Goal: Task Accomplishment & Management: Use online tool/utility

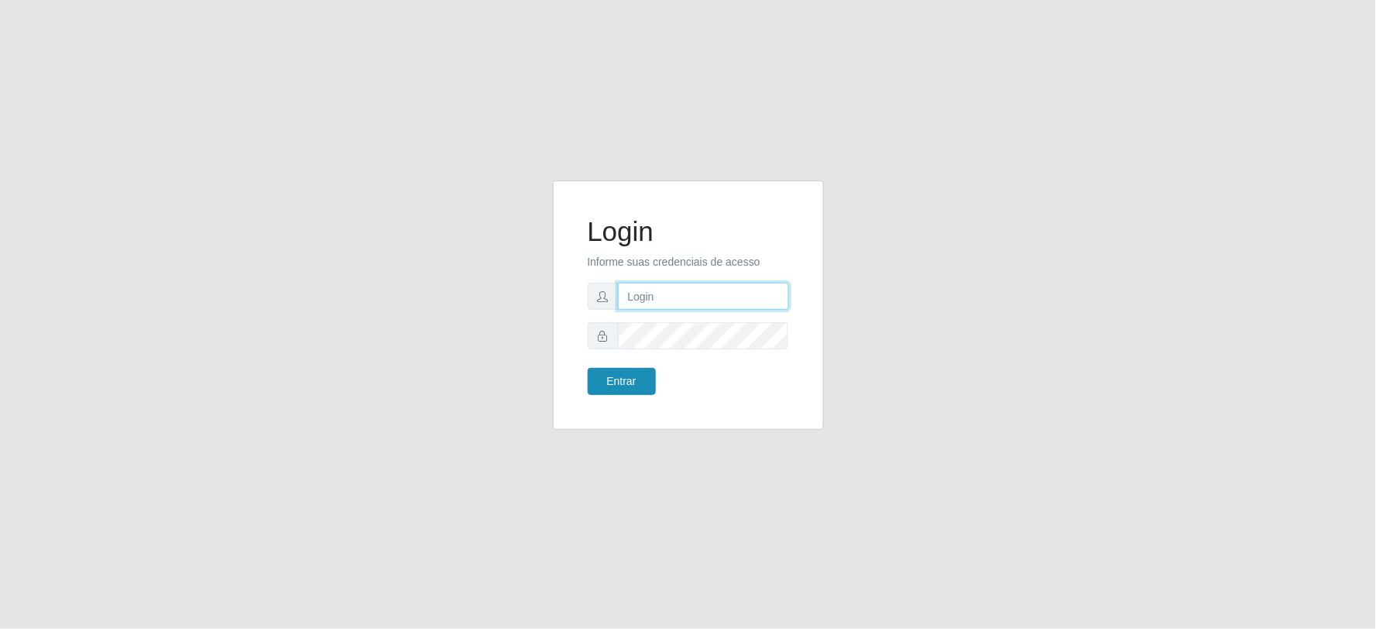
type input "[EMAIL_ADDRESS][DOMAIN_NAME]"
click at [629, 387] on button "Entrar" at bounding box center [622, 381] width 68 height 27
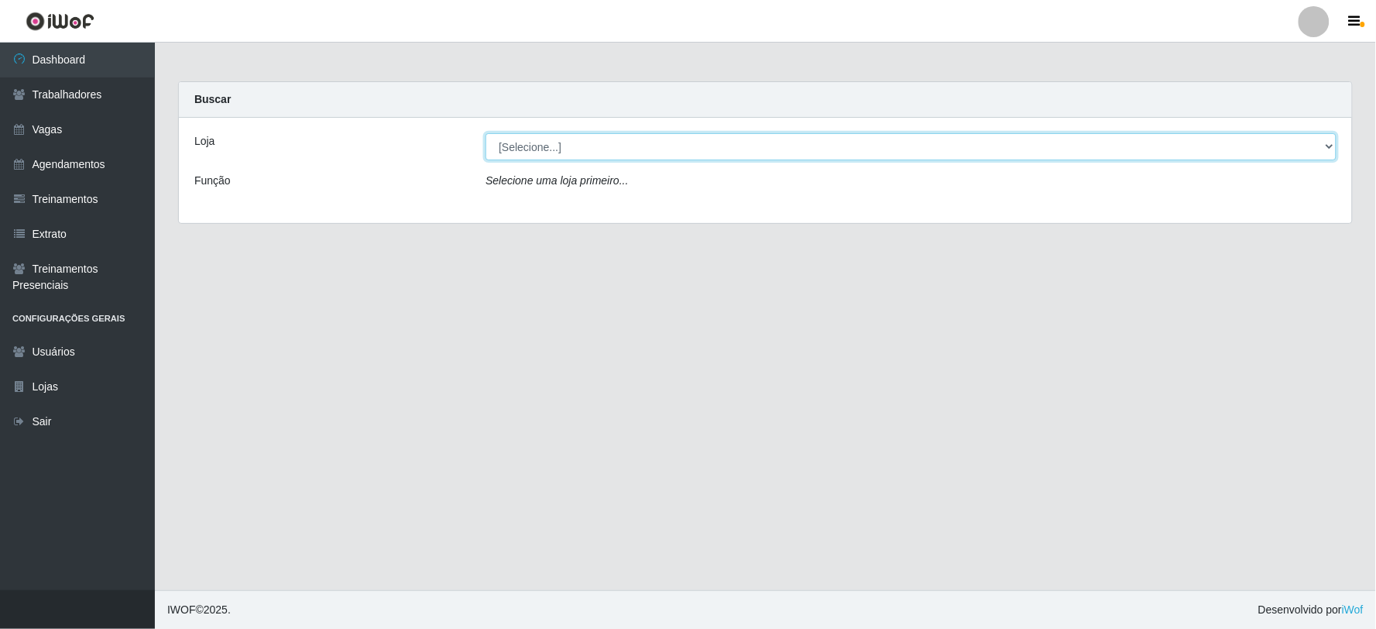
click at [671, 136] on select "[Selecione...] SuperFácil Atacado - Vale do Sol" at bounding box center [910, 146] width 851 height 27
select select "502"
click at [485, 133] on select "[Selecione...] SuperFácil Atacado - Vale do Sol" at bounding box center [910, 146] width 851 height 27
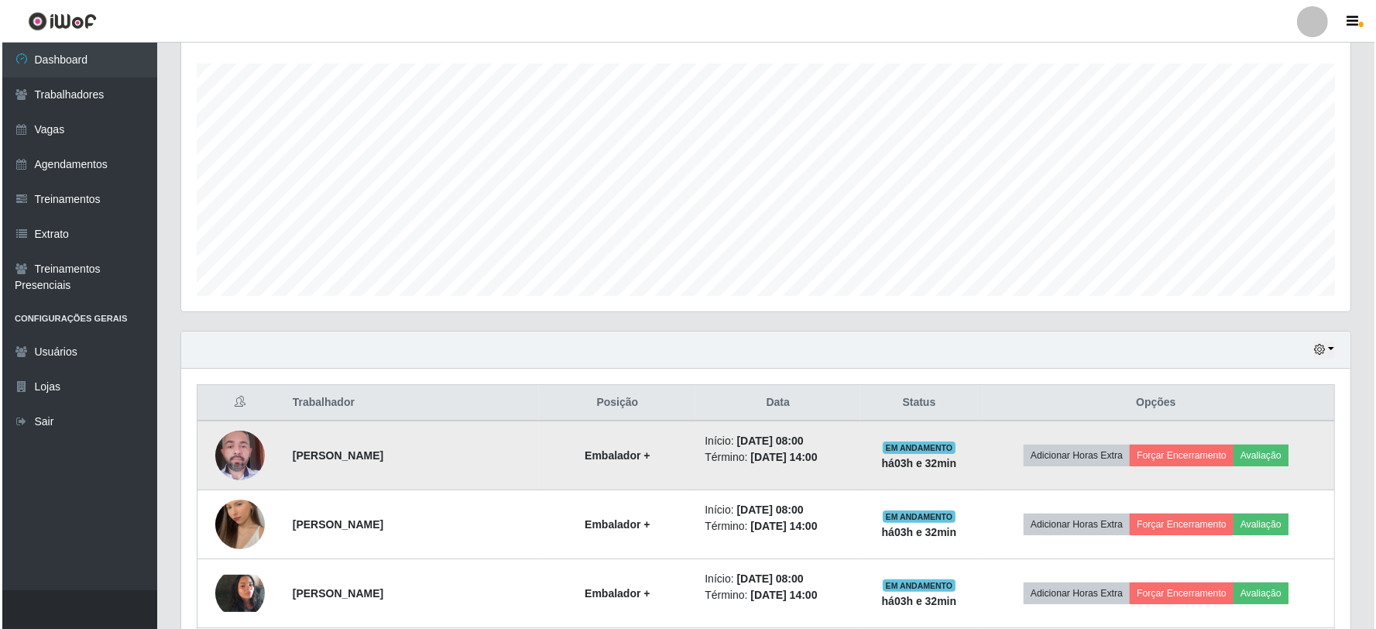
scroll to position [688, 0]
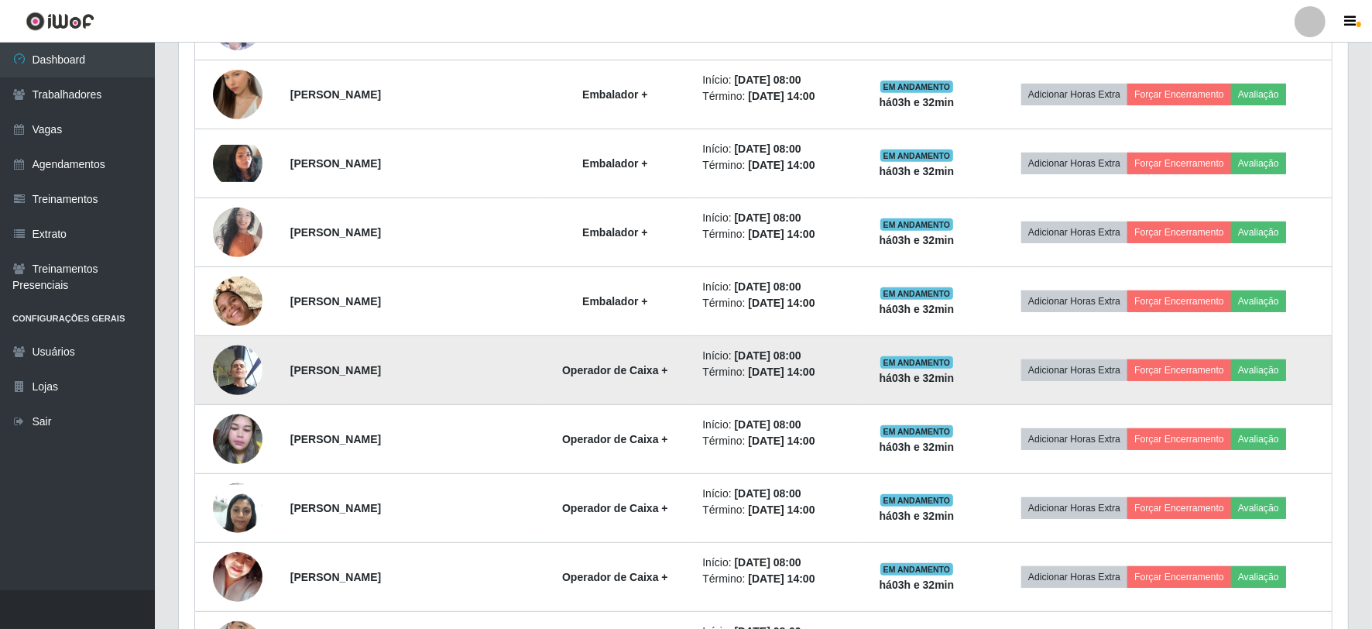
click at [230, 357] on img at bounding box center [238, 370] width 50 height 66
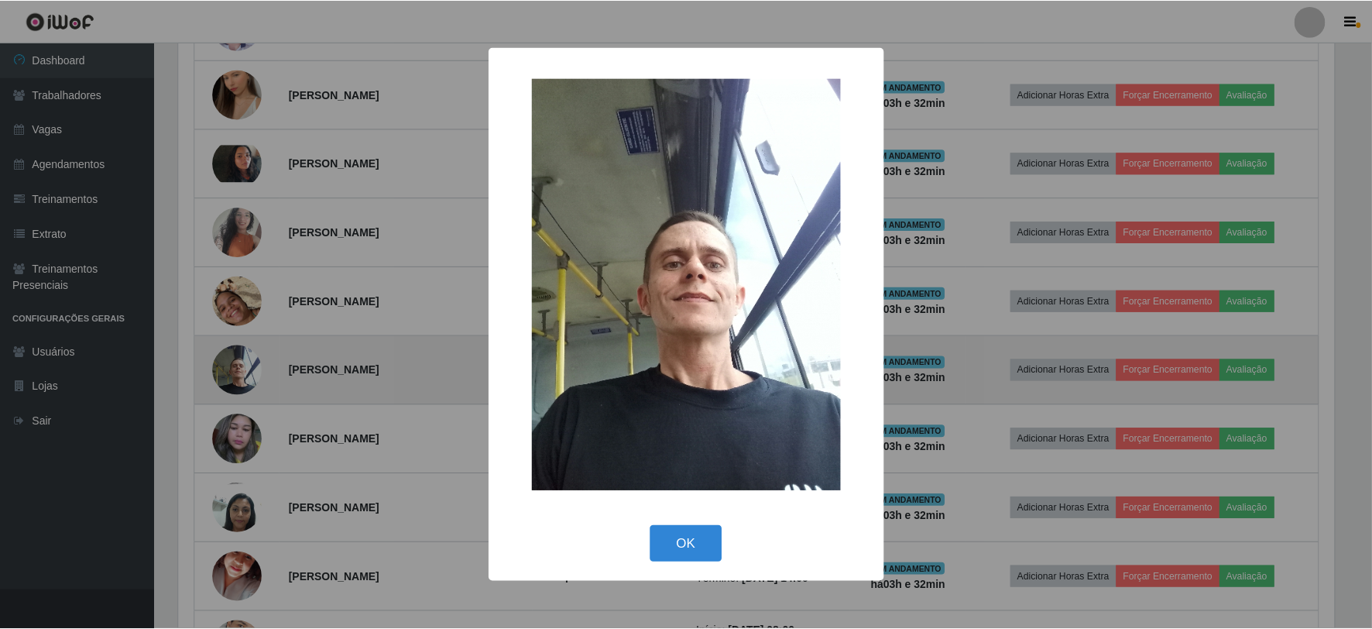
scroll to position [321, 1159]
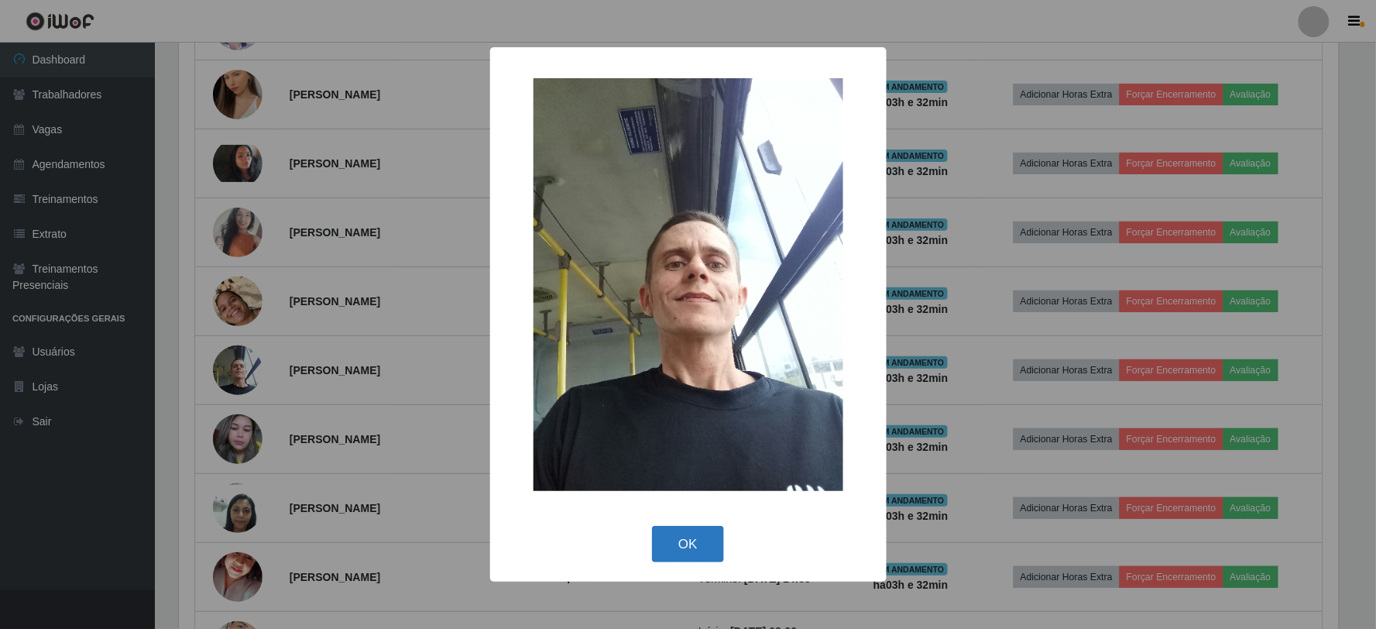
click at [685, 548] on button "OK" at bounding box center [688, 544] width 72 height 36
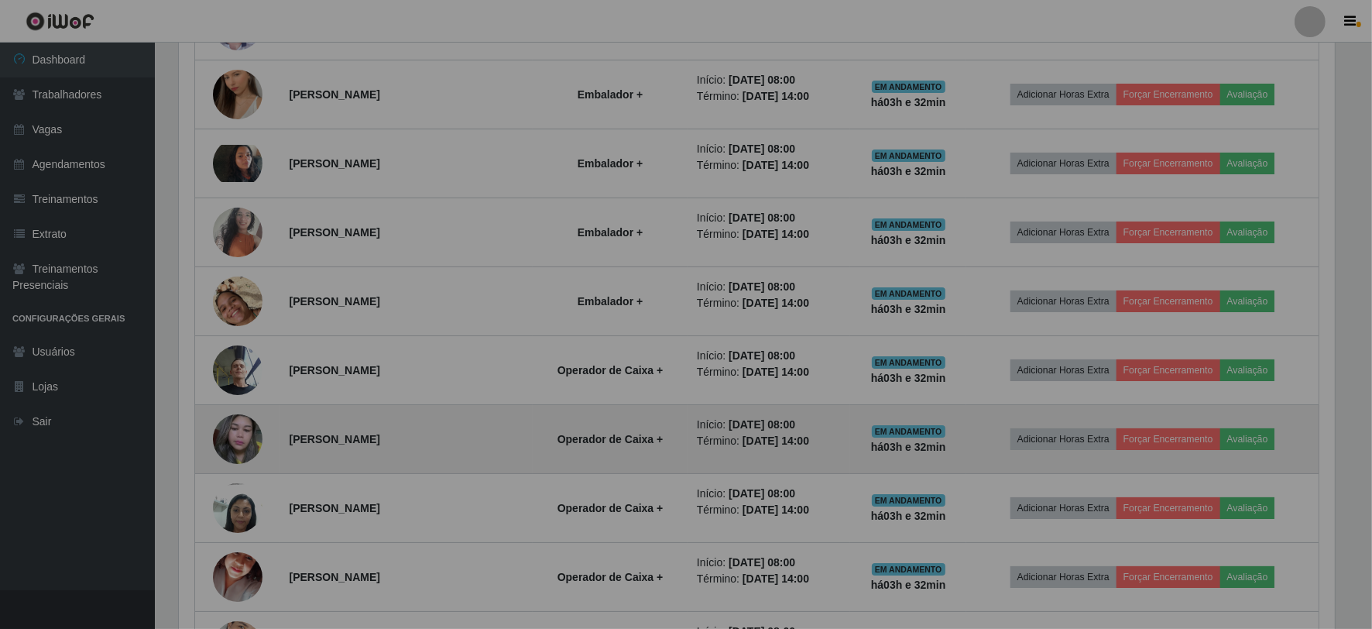
scroll to position [321, 1169]
